Goal: Task Accomplishment & Management: Use online tool/utility

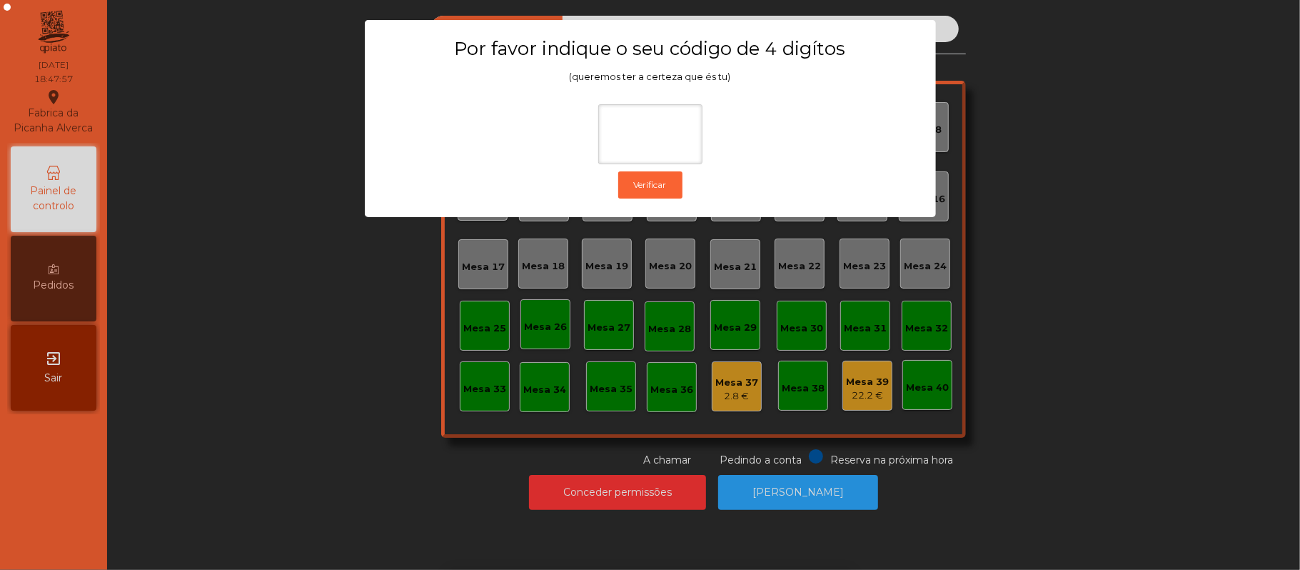
click at [294, 369] on ngb-modal-window "Por favor indique o seu código de 4 digítos (queremos ter a certeza que és tu) …" at bounding box center [650, 285] width 1235 height 570
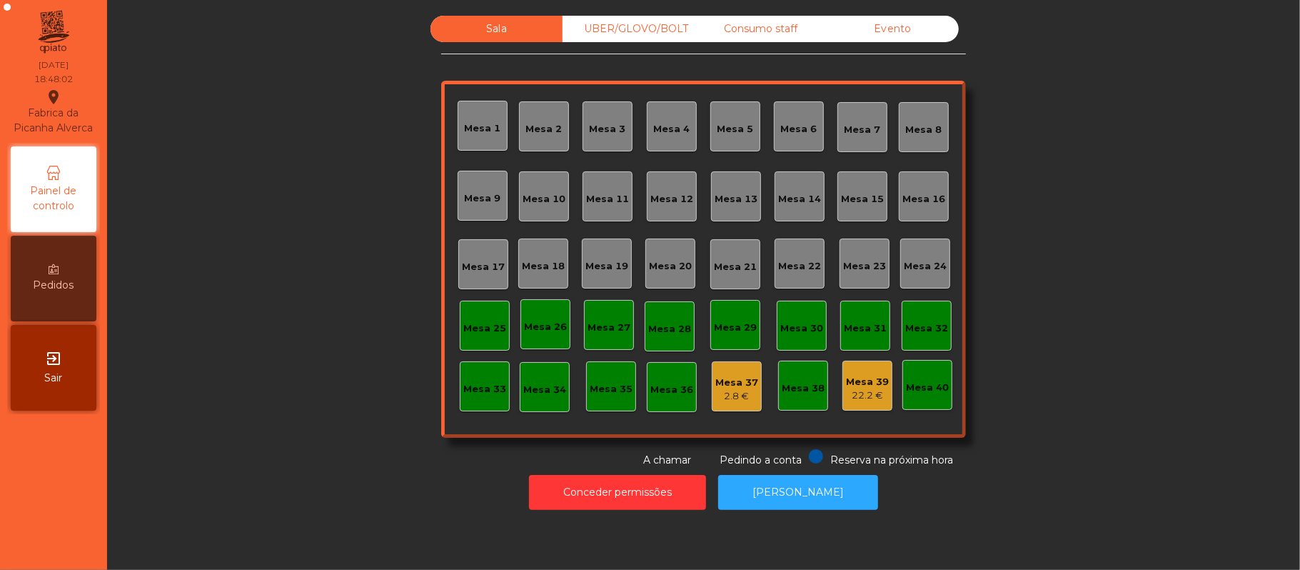
click at [654, 383] on div "Mesa 36" at bounding box center [672, 390] width 43 height 14
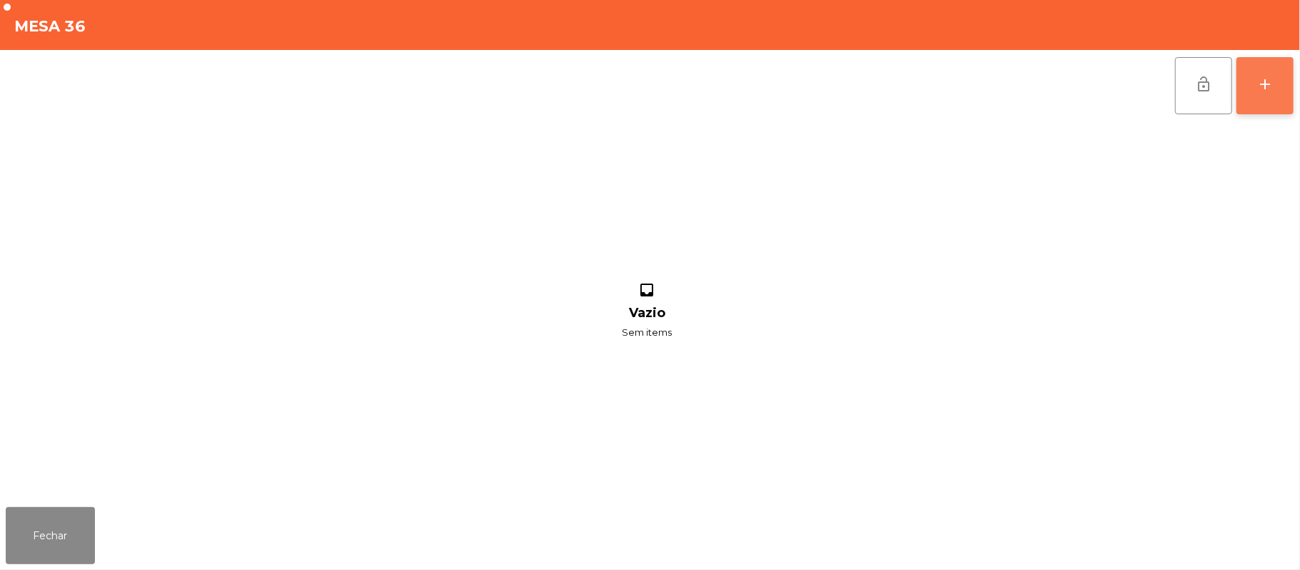
click at [1257, 95] on button "add" at bounding box center [1265, 85] width 57 height 57
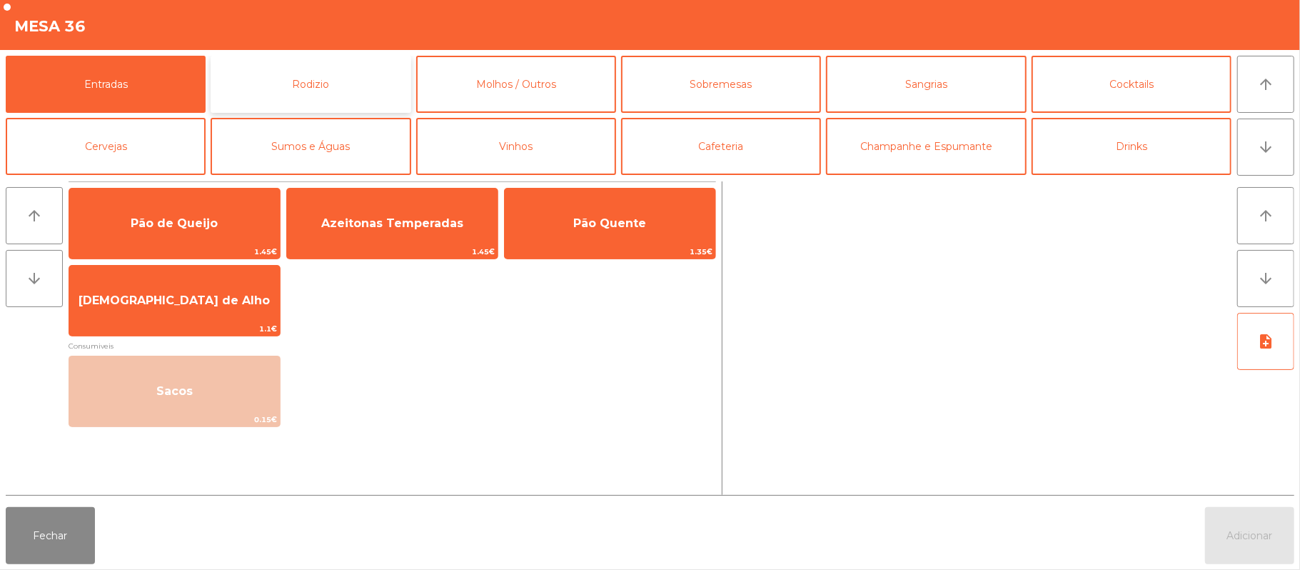
click at [303, 95] on button "Rodizio" at bounding box center [311, 84] width 200 height 57
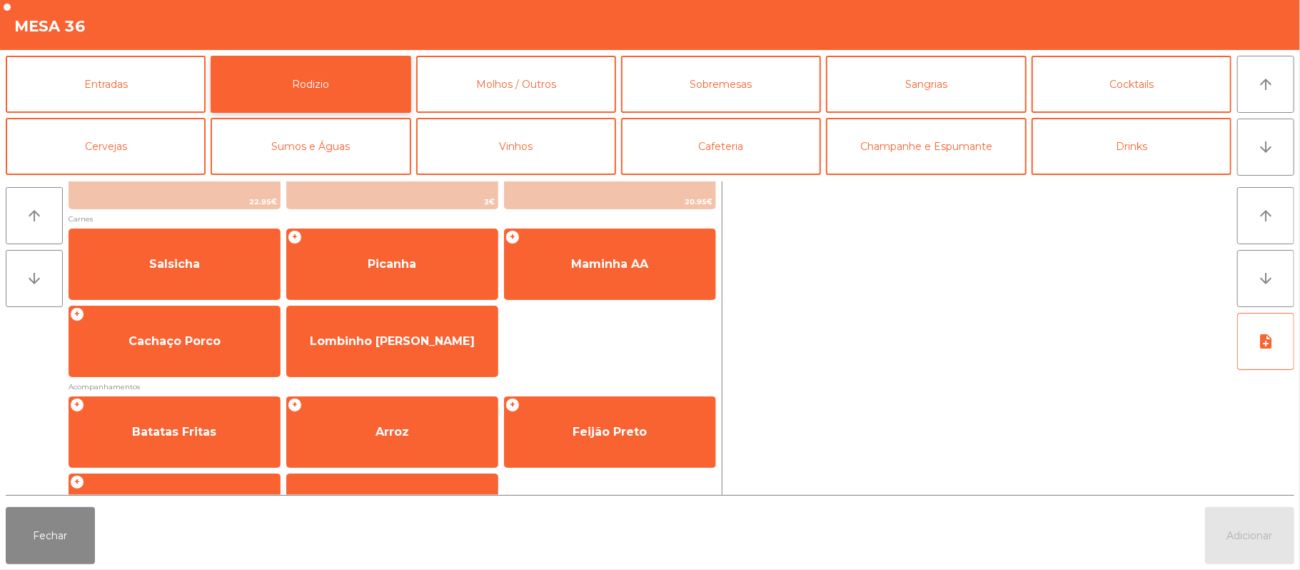
scroll to position [129, 0]
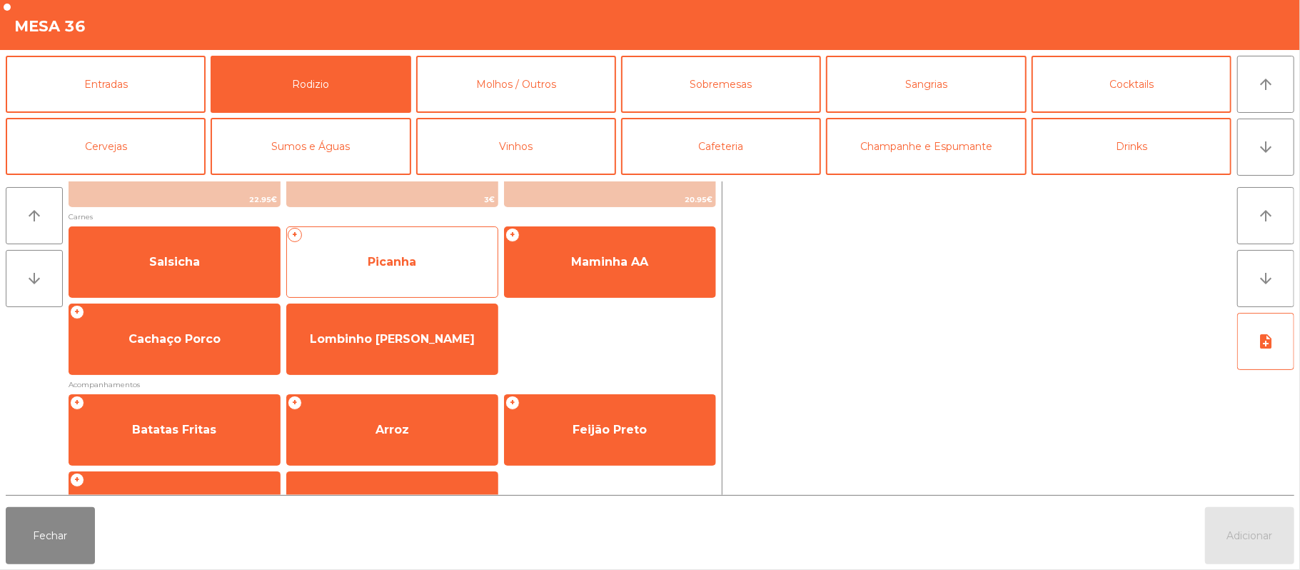
click at [358, 273] on span "Picanha" at bounding box center [392, 262] width 211 height 39
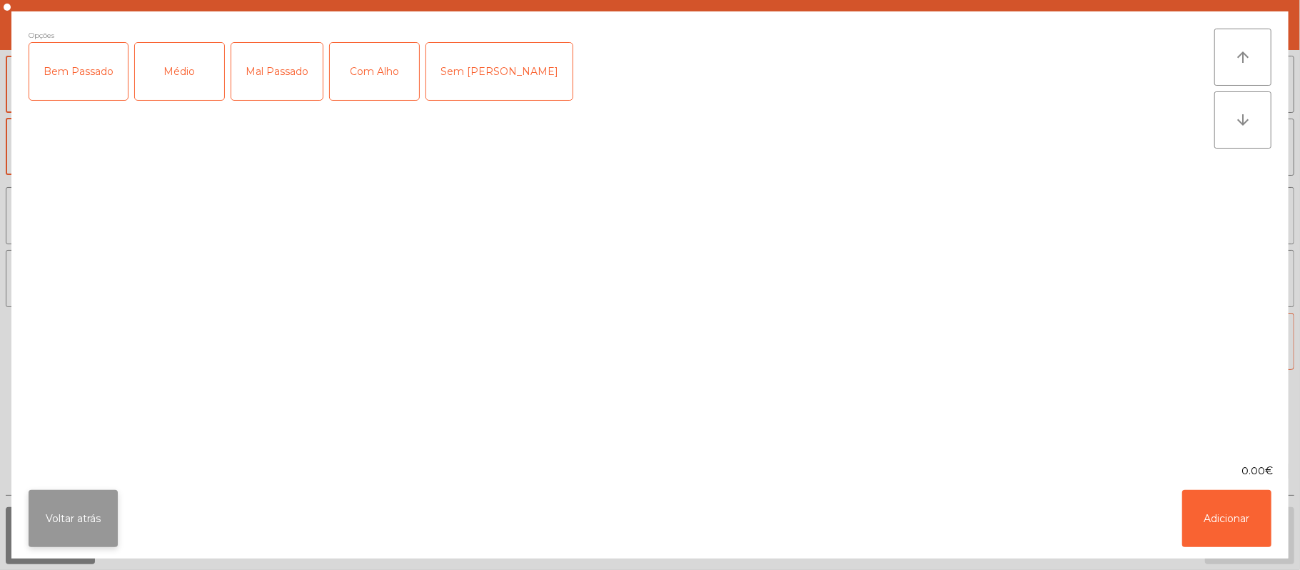
click at [78, 533] on button "Voltar atrás" at bounding box center [73, 518] width 89 height 57
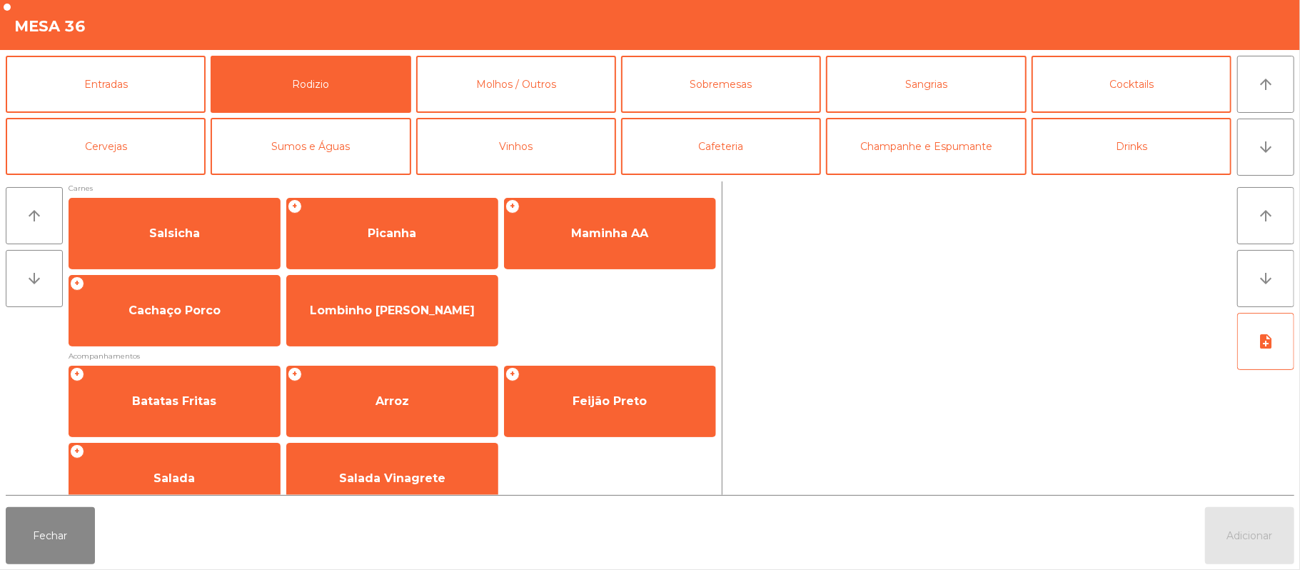
scroll to position [183, 0]
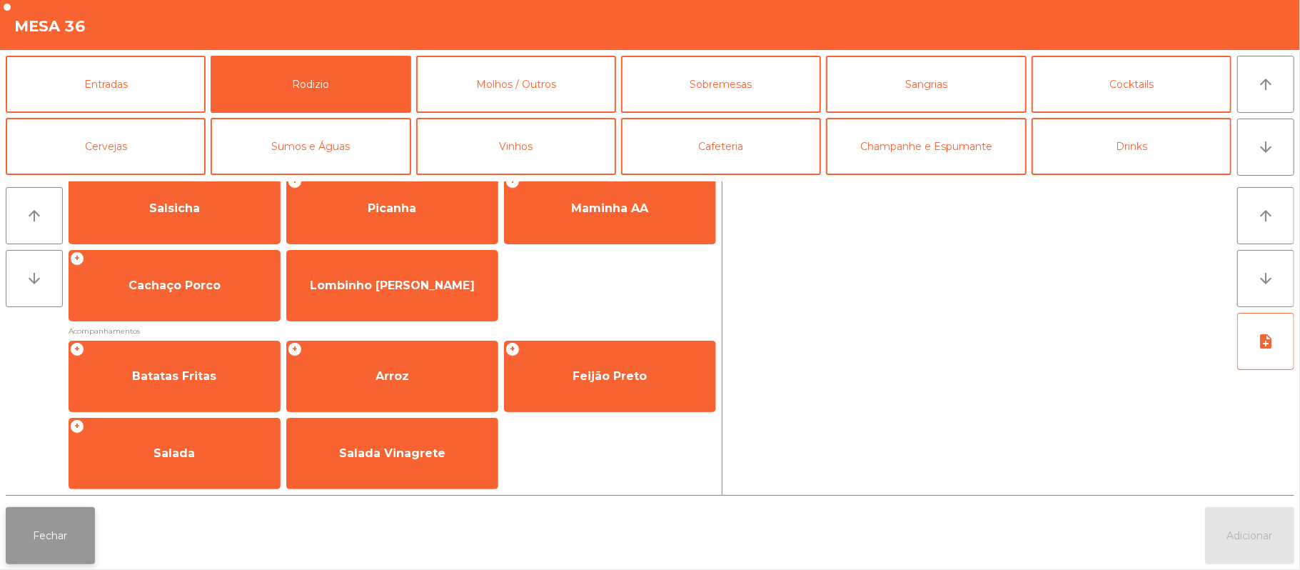
click at [53, 534] on button "Fechar" at bounding box center [50, 535] width 89 height 57
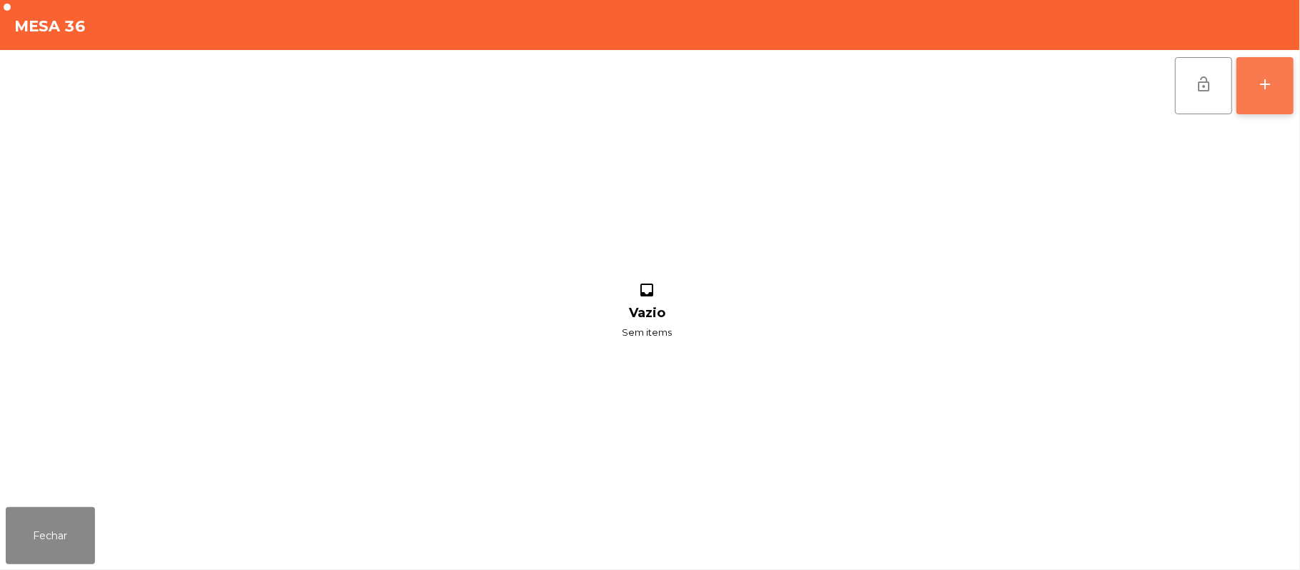
click at [1272, 87] on div "add" at bounding box center [1265, 84] width 17 height 17
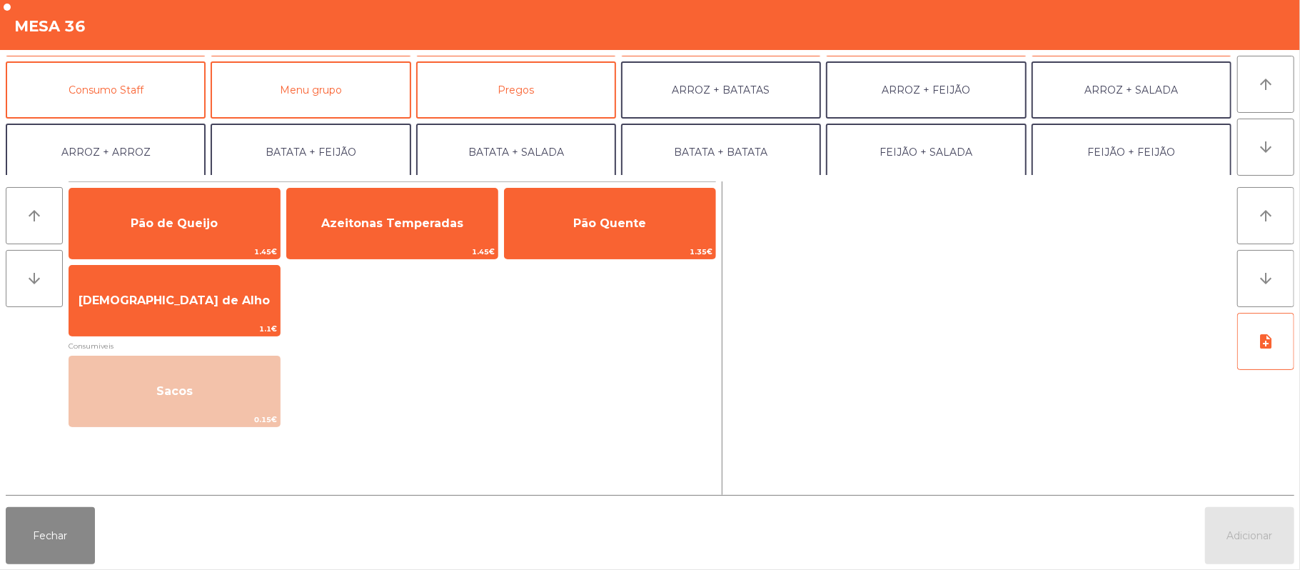
scroll to position [118, 0]
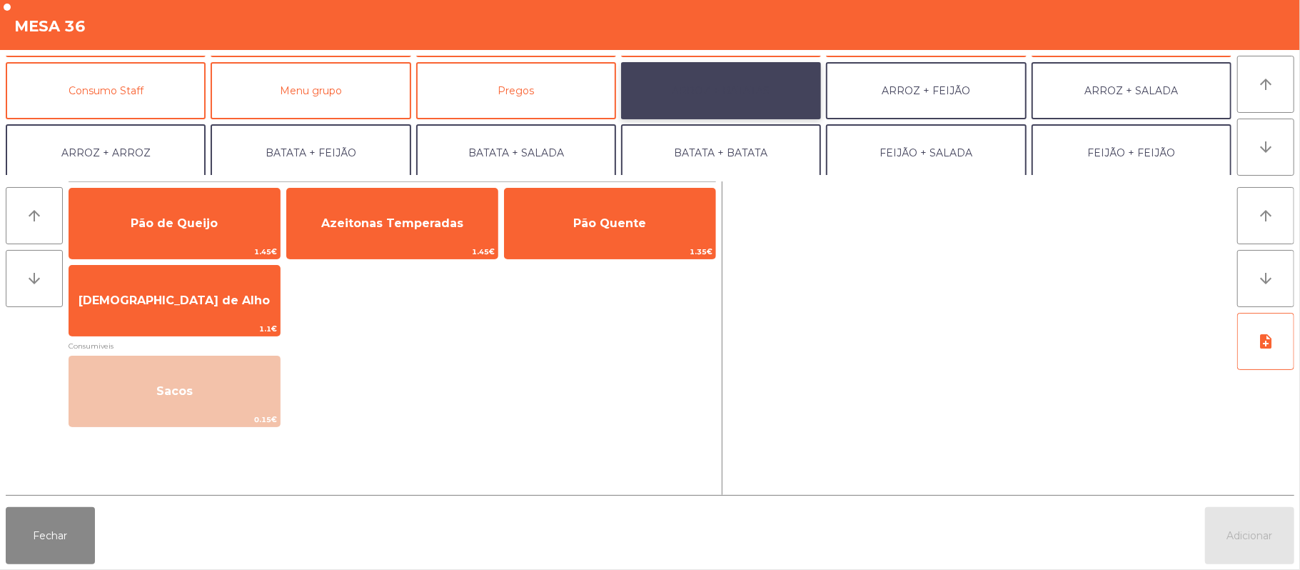
click at [706, 89] on button "ARROZ + BATATAS" at bounding box center [721, 90] width 200 height 57
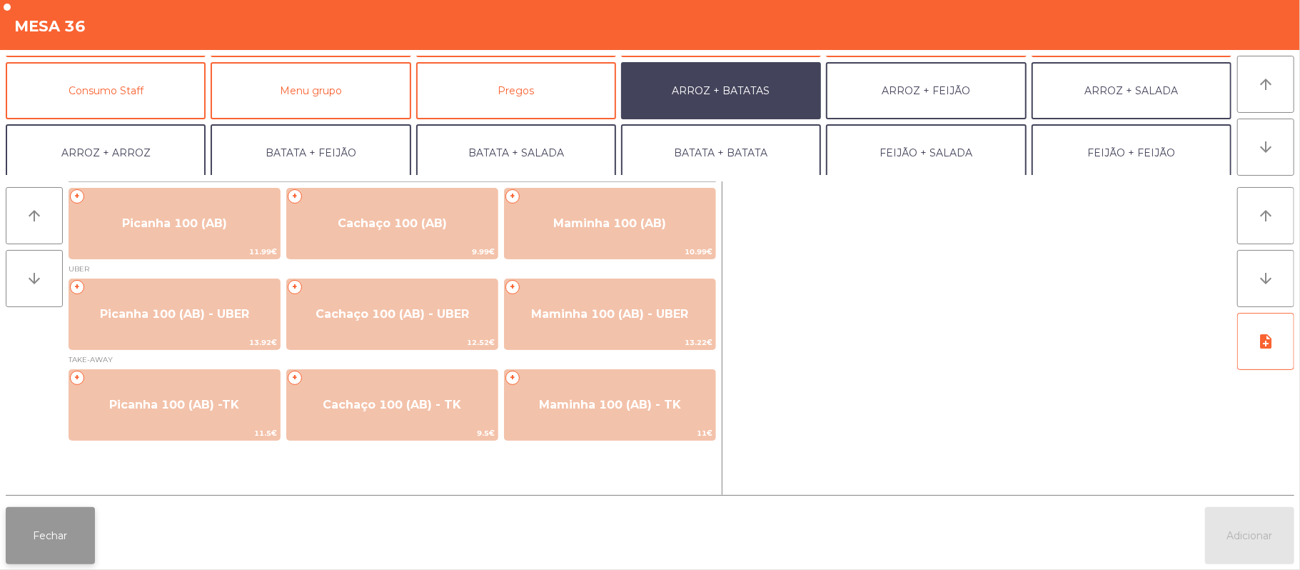
click at [47, 532] on button "Fechar" at bounding box center [50, 535] width 89 height 57
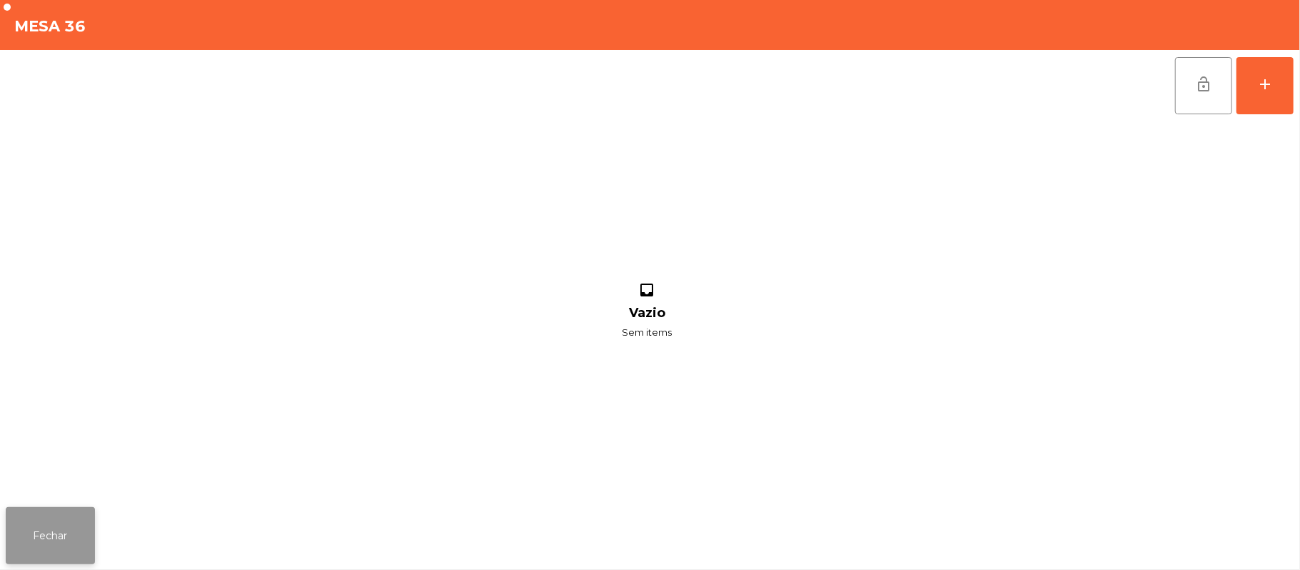
click at [70, 533] on button "Fechar" at bounding box center [50, 535] width 89 height 57
